Goal: Task Accomplishment & Management: Manage account settings

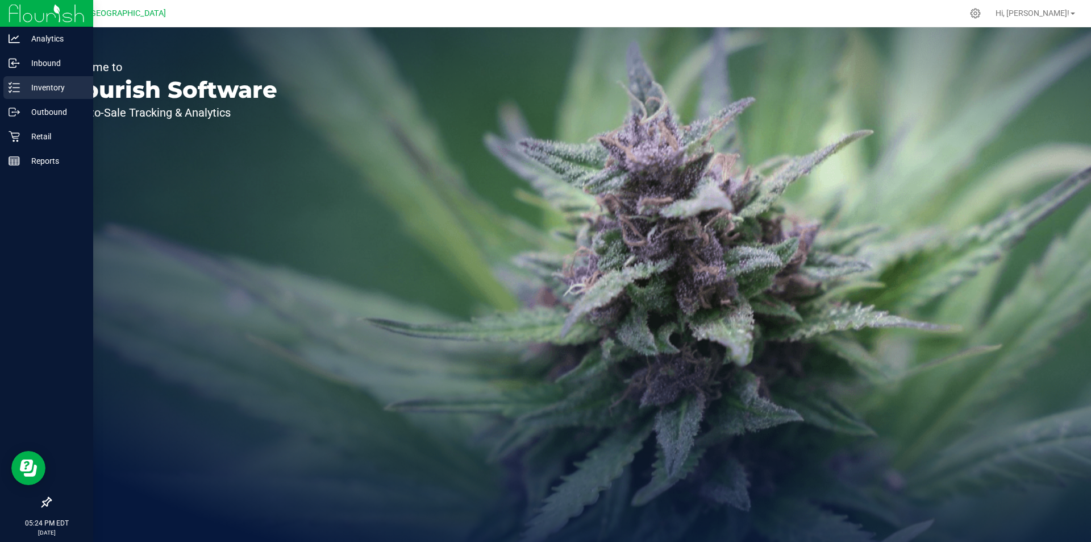
click at [57, 94] on p "Inventory" at bounding box center [54, 88] width 68 height 14
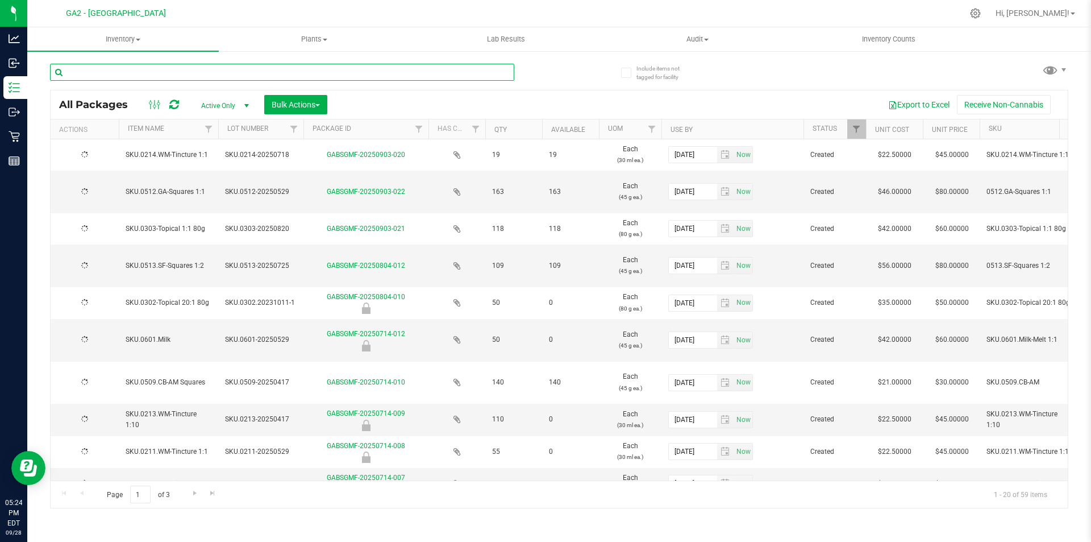
click at [276, 71] on input "text" at bounding box center [282, 72] width 464 height 17
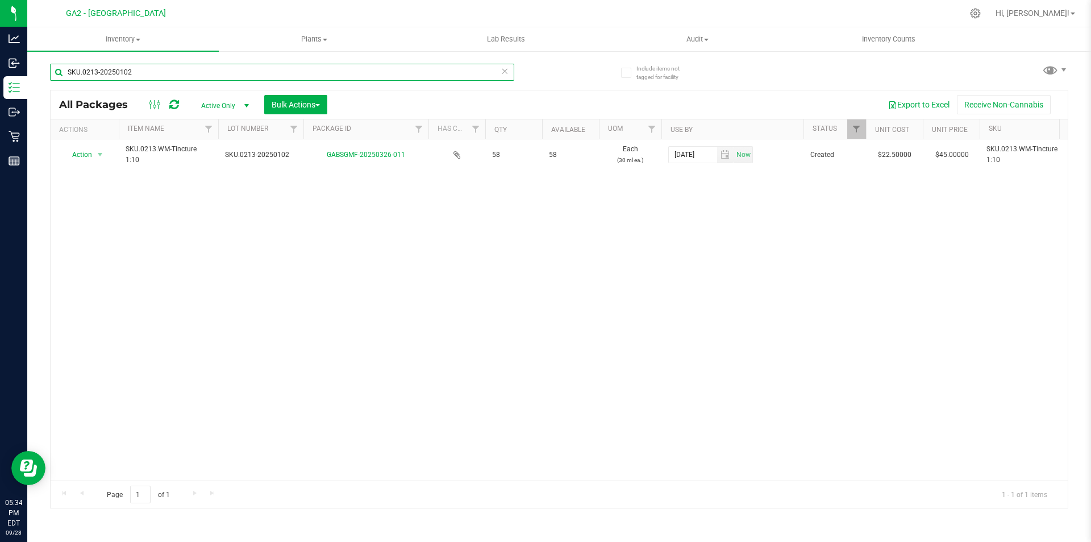
type input "SKU.0213-20250102"
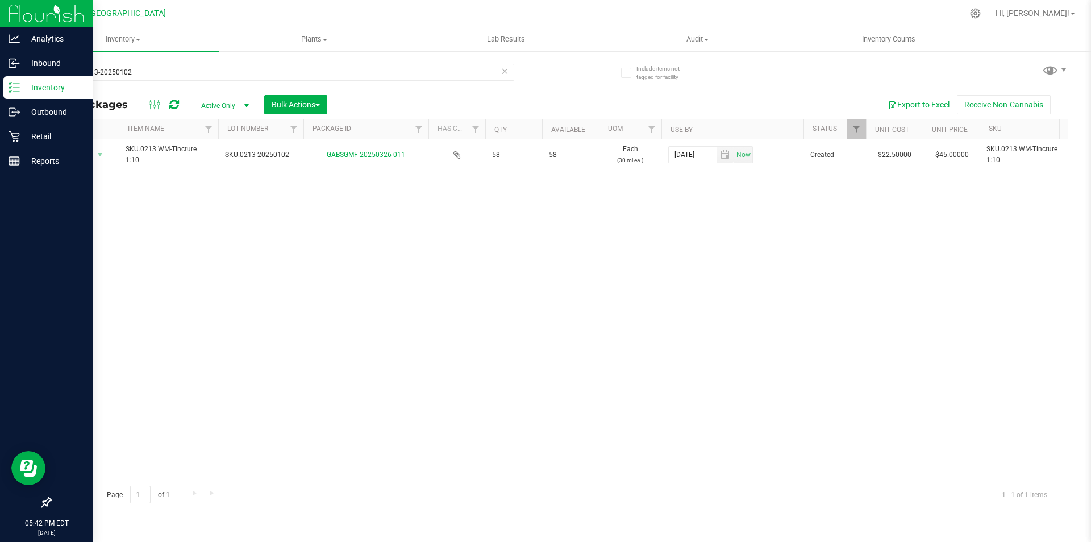
click at [18, 177] on div at bounding box center [46, 332] width 93 height 317
click at [18, 174] on div at bounding box center [46, 332] width 93 height 317
click at [24, 161] on p "Reports" at bounding box center [54, 161] width 68 height 14
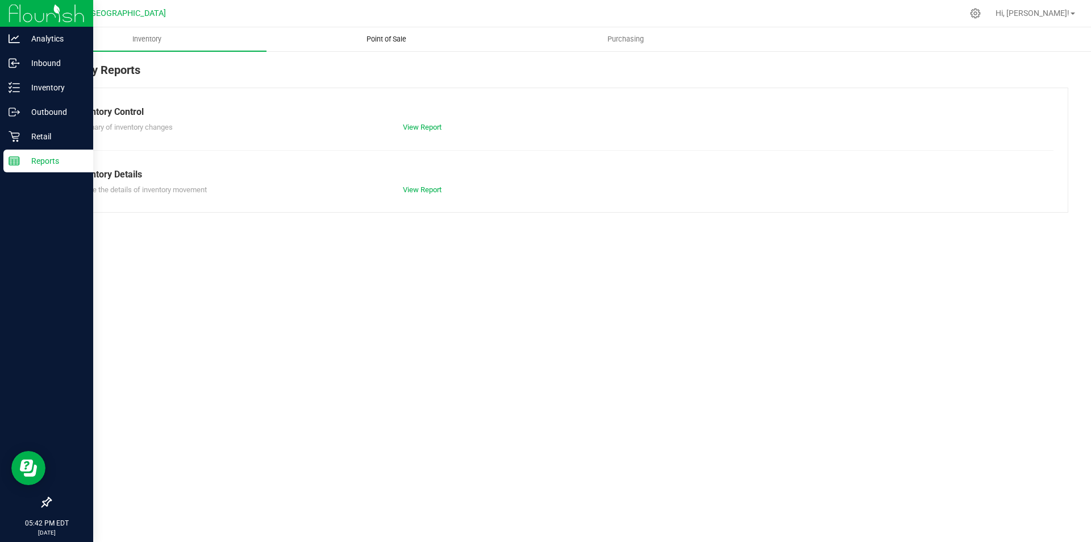
click at [361, 47] on uib-tab-heading "Point of Sale" at bounding box center [386, 39] width 238 height 23
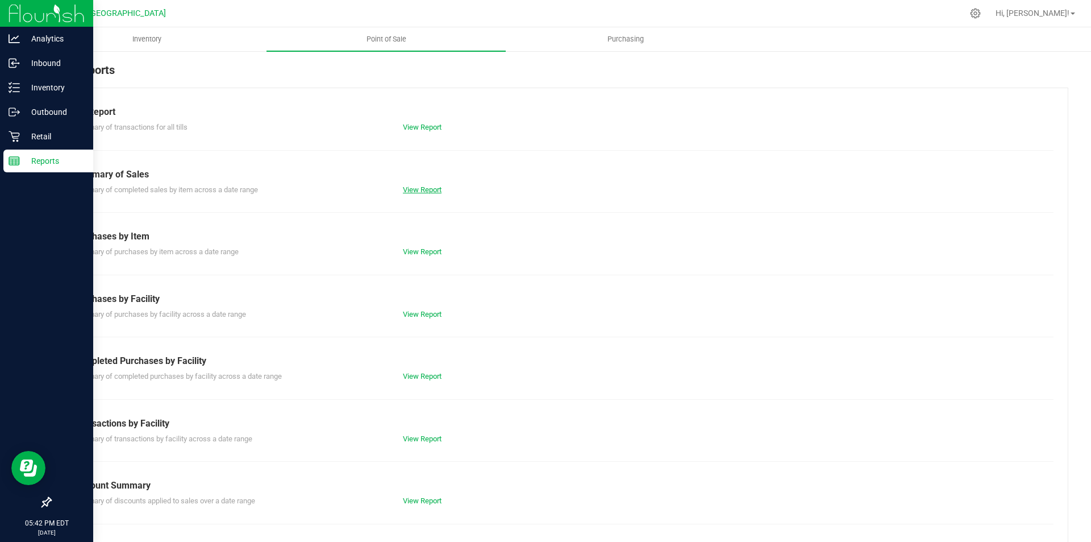
click at [431, 189] on link "View Report" at bounding box center [422, 189] width 39 height 9
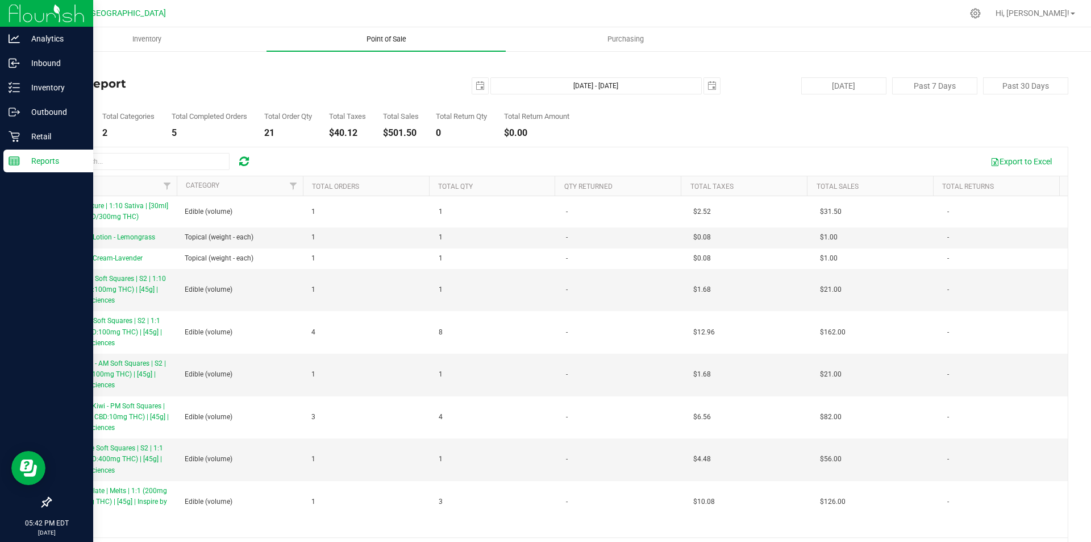
click at [430, 46] on uib-tab-heading "Point of Sale" at bounding box center [386, 39] width 239 height 24
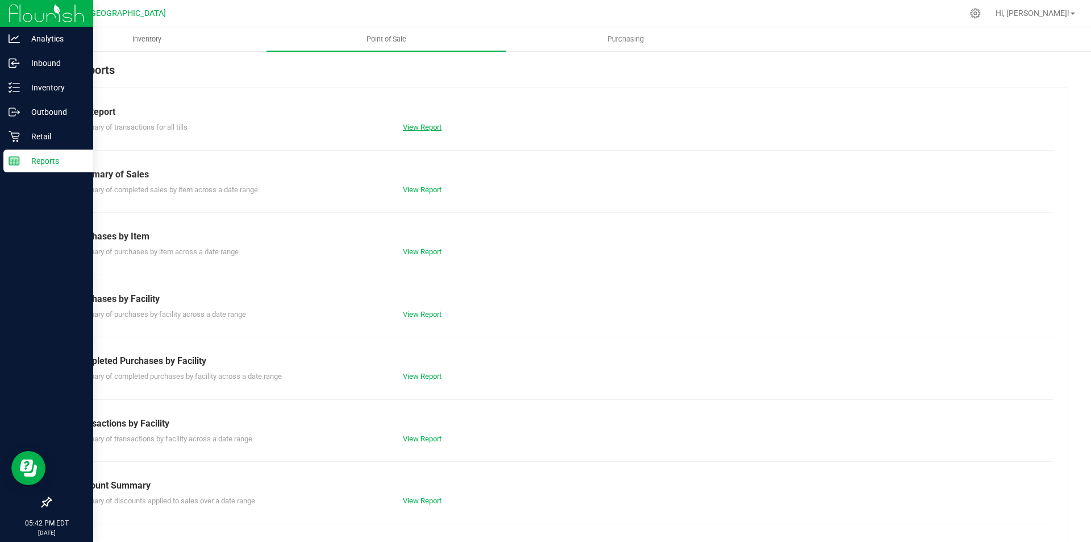
click at [428, 127] on link "View Report" at bounding box center [422, 127] width 39 height 9
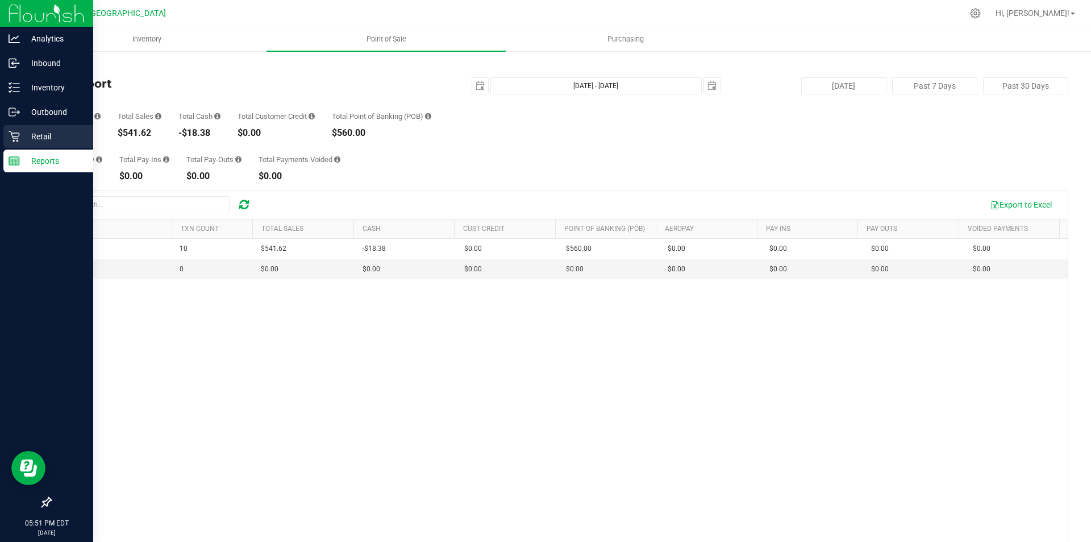
click at [30, 143] on div "Retail" at bounding box center [48, 136] width 90 height 23
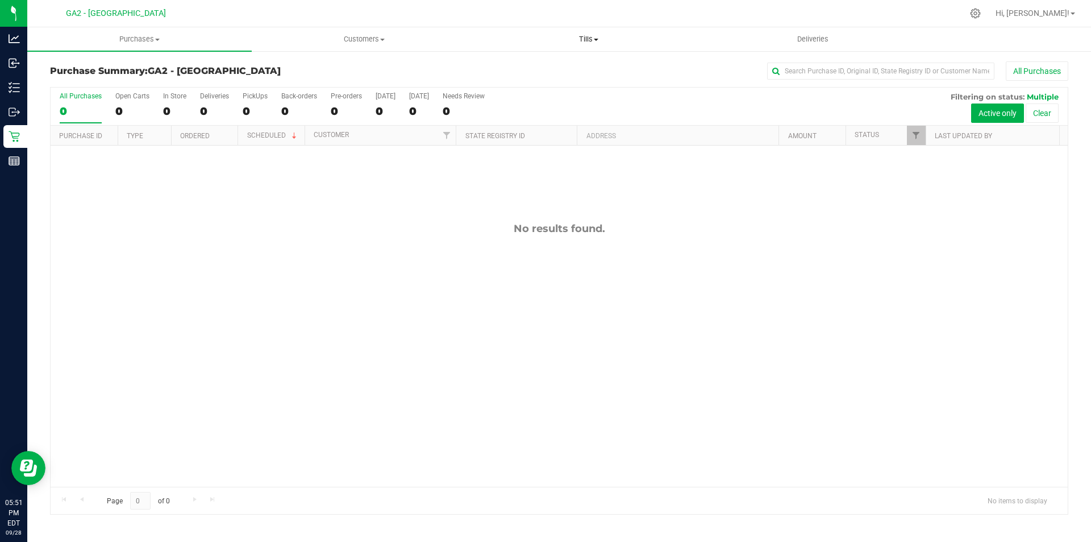
click at [596, 44] on uib-tab-heading "Tills Manage tills Reconcile e-payments" at bounding box center [588, 39] width 223 height 23
click at [554, 65] on li "Manage tills" at bounding box center [588, 69] width 224 height 14
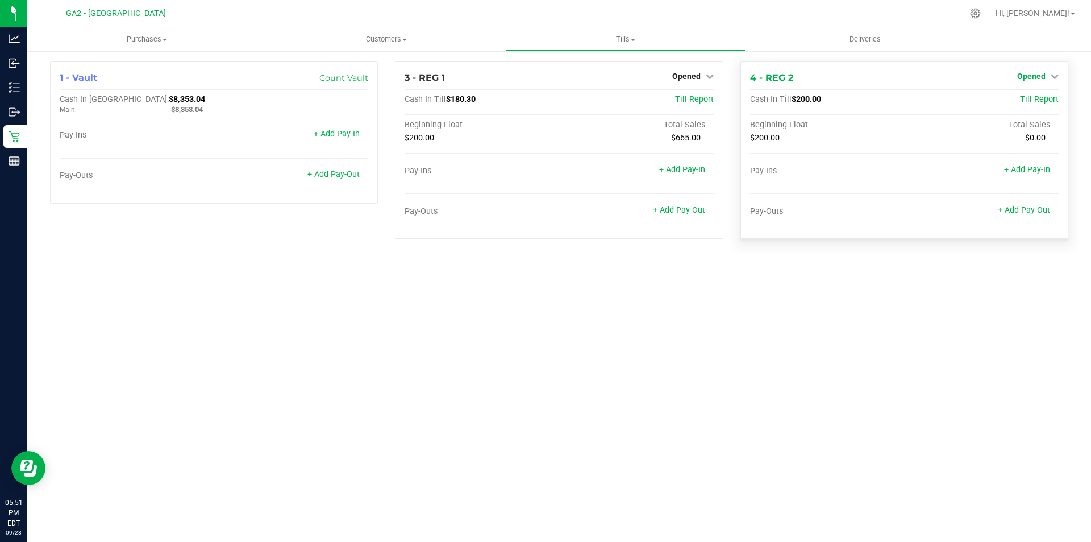
click at [1040, 76] on span "Opened" at bounding box center [1031, 76] width 28 height 9
click at [1049, 97] on div "Close Till" at bounding box center [1033, 100] width 84 height 14
click at [1029, 98] on link "Close Till" at bounding box center [1032, 99] width 31 height 9
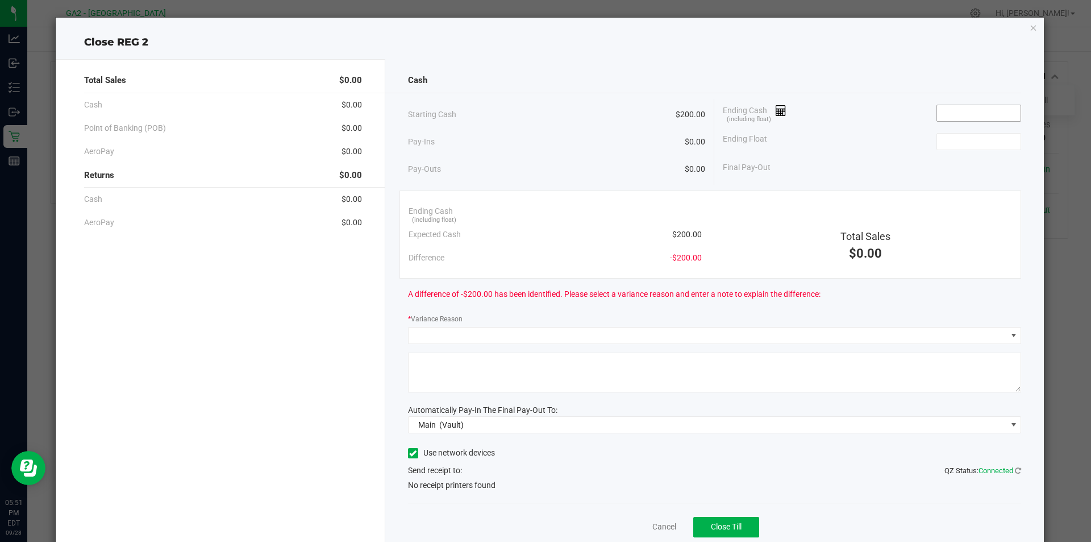
click at [948, 111] on input at bounding box center [979, 113] width 84 height 16
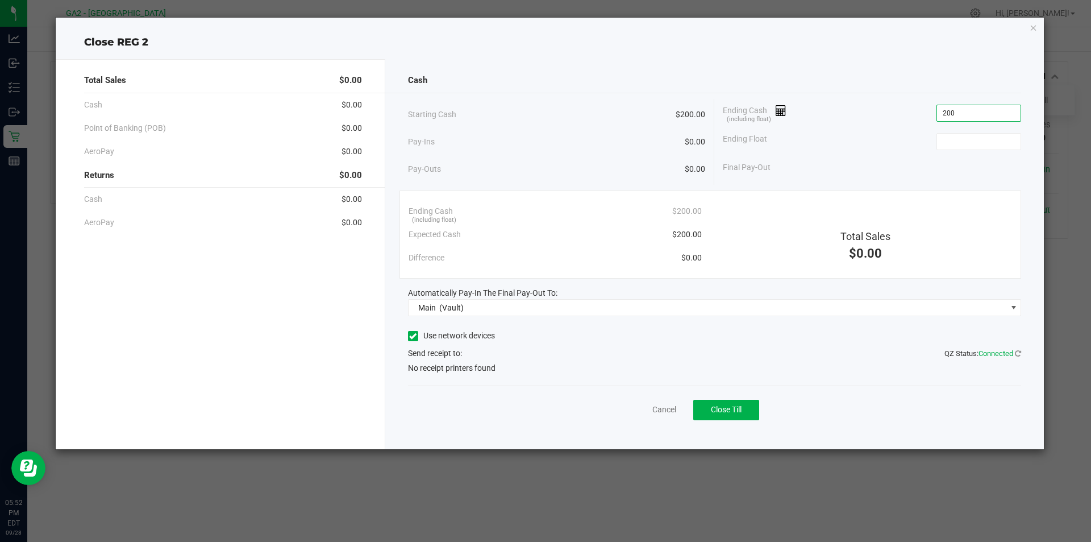
type input "$200.00"
click at [965, 153] on div "Ending Float" at bounding box center [872, 141] width 298 height 28
click at [970, 149] on input at bounding box center [979, 142] width 84 height 16
type input "$200.00"
click at [941, 176] on div "Final Pay-Out $0.00" at bounding box center [872, 167] width 298 height 23
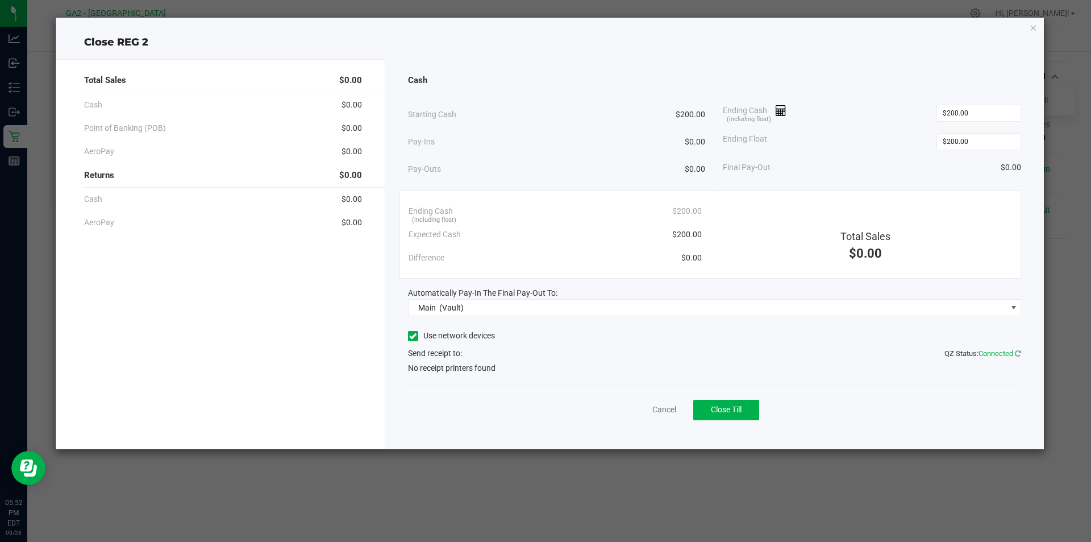
click at [422, 340] on label "Use network devices" at bounding box center [451, 336] width 87 height 12
click at [0, 0] on input "Use network devices" at bounding box center [0, 0] width 0 height 0
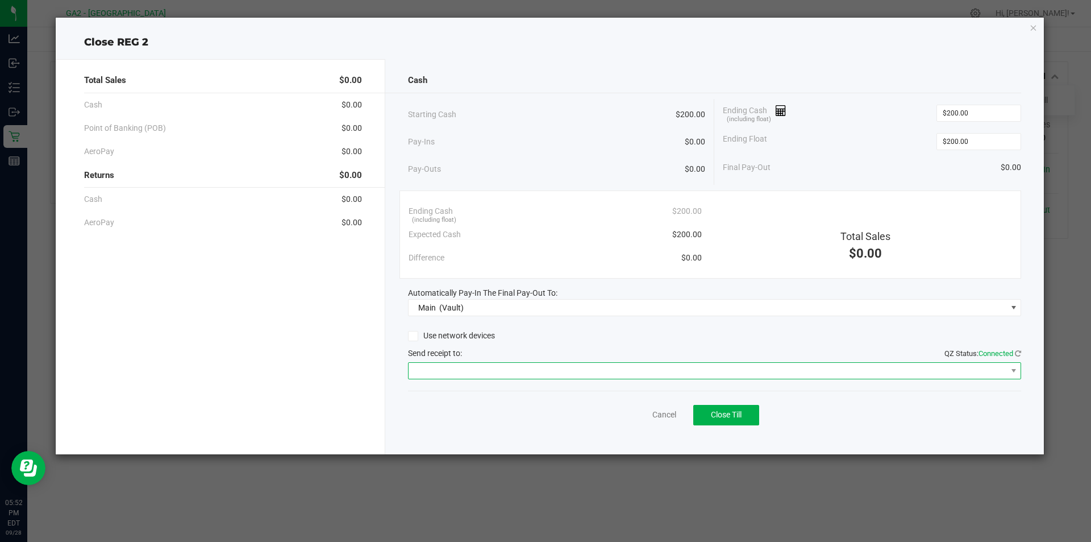
click at [535, 371] on span at bounding box center [708, 371] width 598 height 16
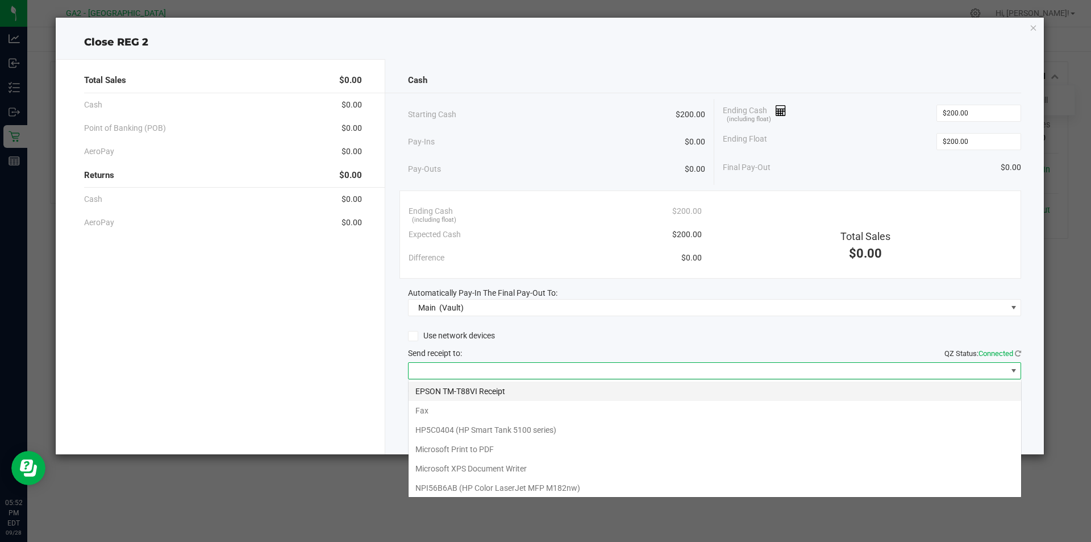
scroll to position [17, 613]
click at [529, 385] on Receipt "EPSON TM-T88VI Receipt" at bounding box center [715, 390] width 613 height 19
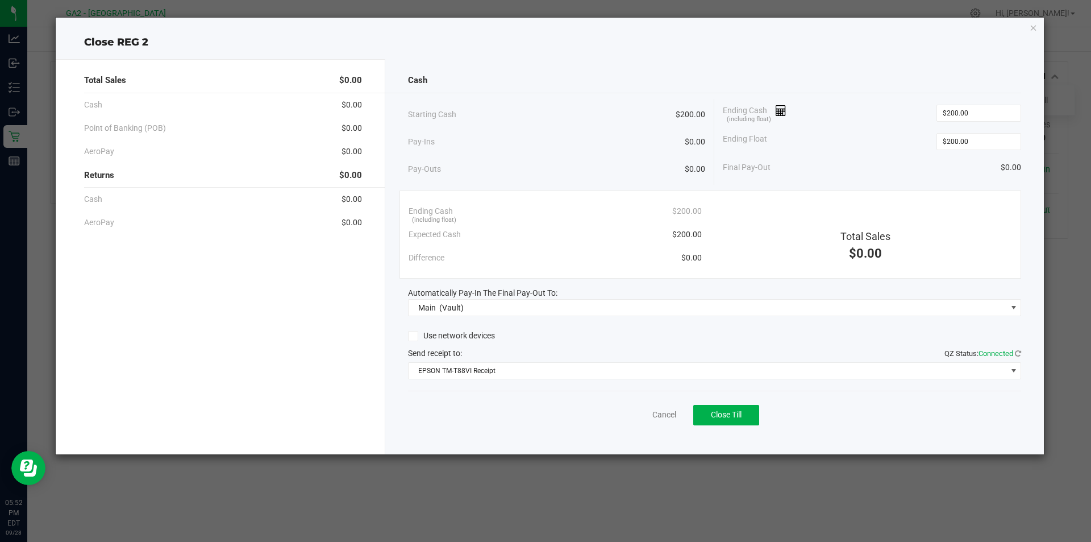
click at [771, 412] on div "Cancel Close Till" at bounding box center [715, 412] width 614 height 44
click at [742, 412] on span "Close Till" at bounding box center [726, 414] width 31 height 9
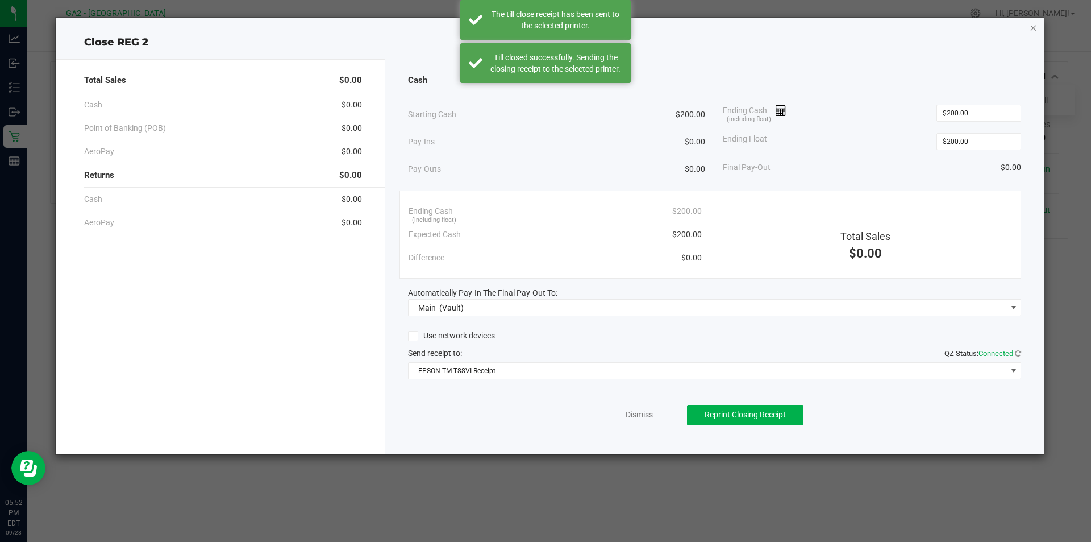
click at [1034, 27] on icon "button" at bounding box center [1034, 27] width 8 height 14
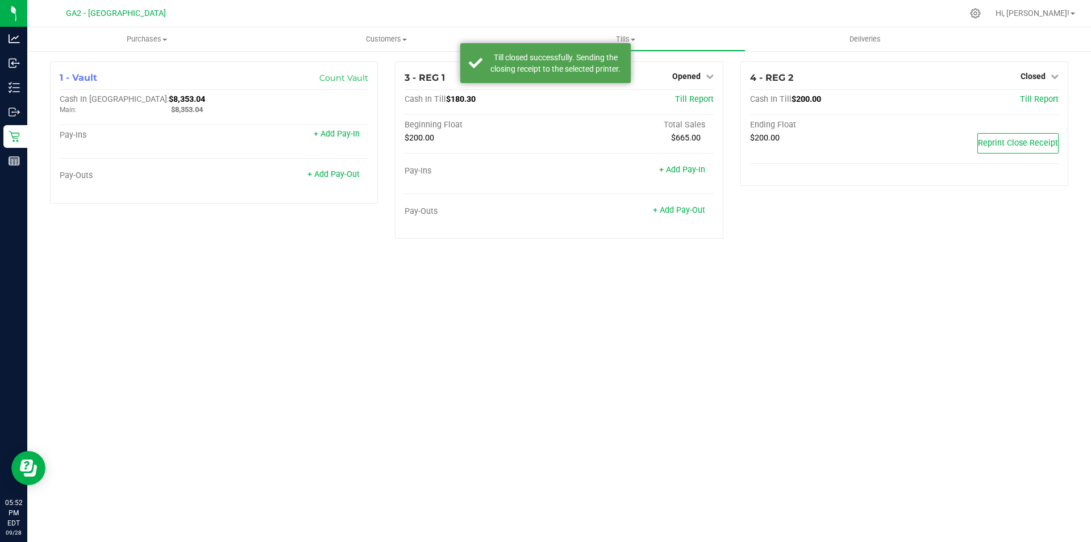
click at [722, 292] on div "Purchases Summary of purchases Fulfillment All purchases Customers All customer…" at bounding box center [559, 284] width 1064 height 514
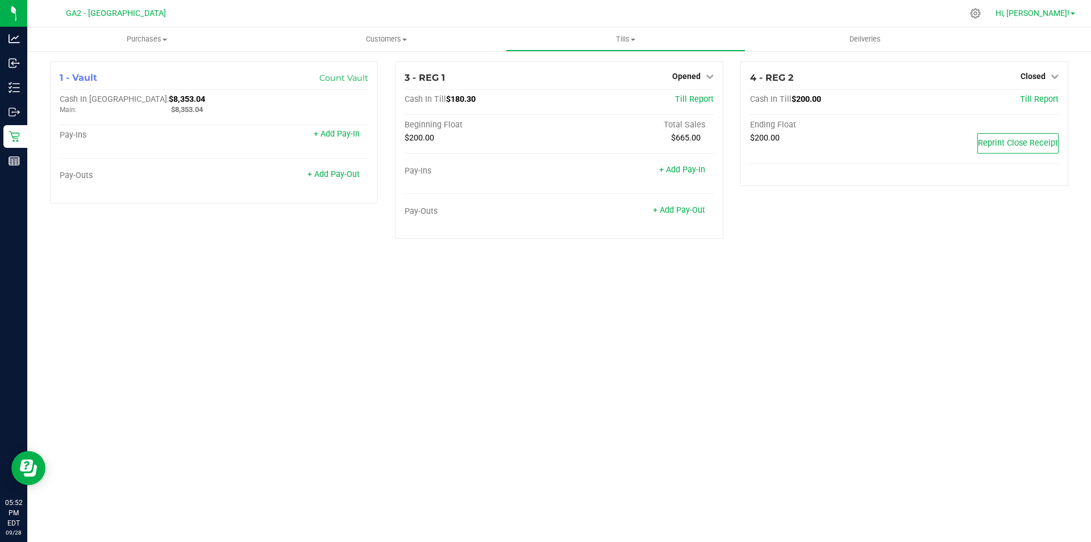
click at [1059, 15] on span "Hi, [PERSON_NAME]!" at bounding box center [1033, 13] width 74 height 9
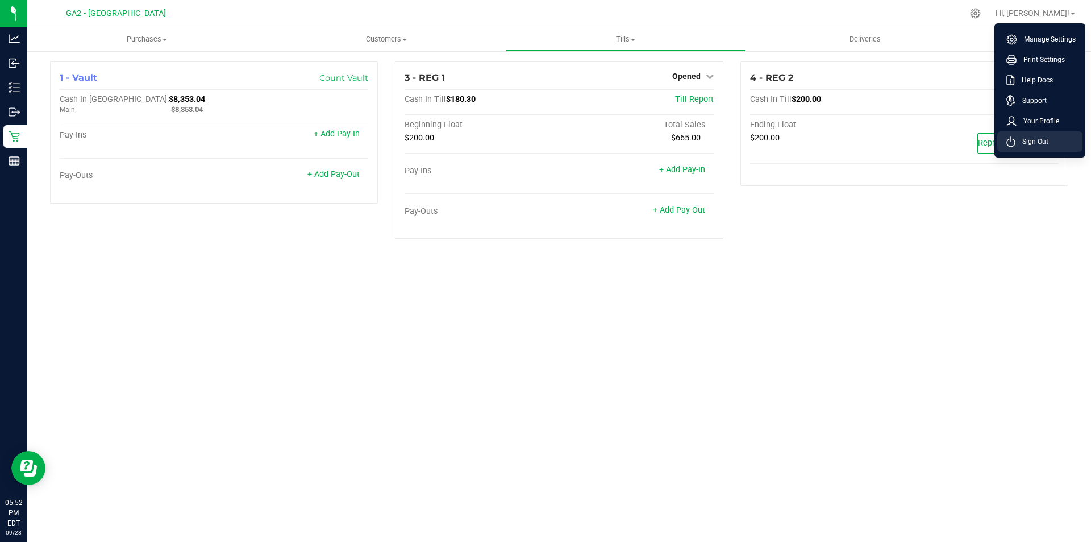
click at [1030, 144] on span "Sign Out" at bounding box center [1032, 141] width 33 height 11
